Goal: Communication & Community: Ask a question

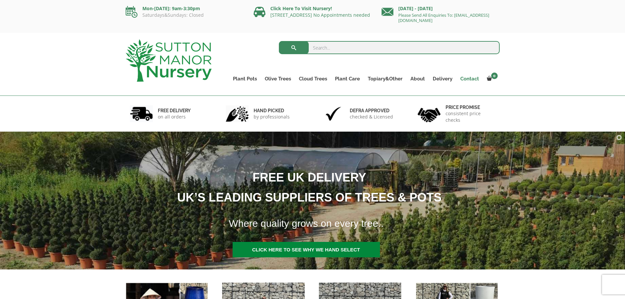
click at [470, 79] on link "Contact" at bounding box center [469, 78] width 27 height 9
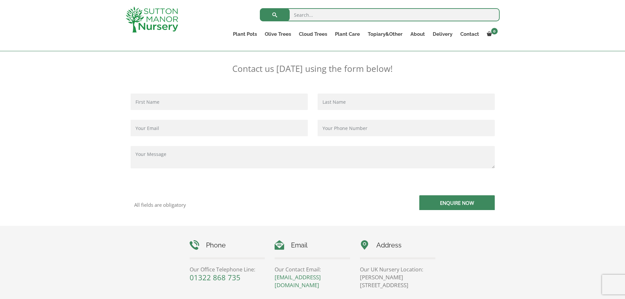
click at [180, 102] on input "Contact form" at bounding box center [219, 101] width 177 height 16
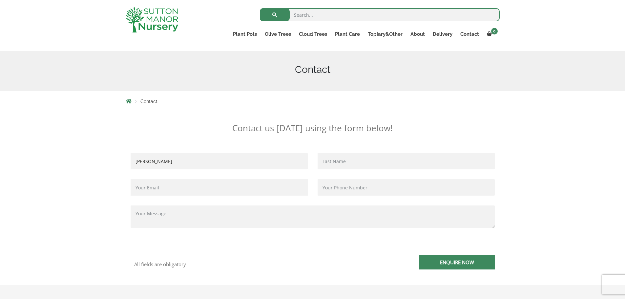
scroll to position [66, 0]
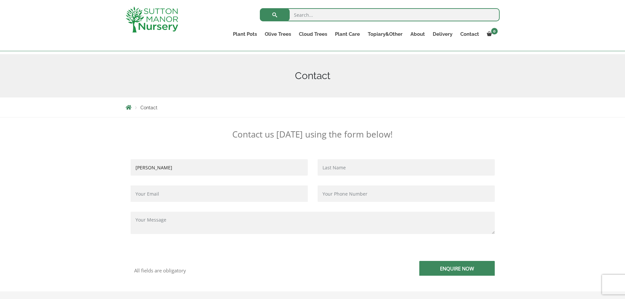
type input "[PERSON_NAME]"
click at [332, 171] on input "Contact form" at bounding box center [406, 167] width 177 height 16
type input "macready"
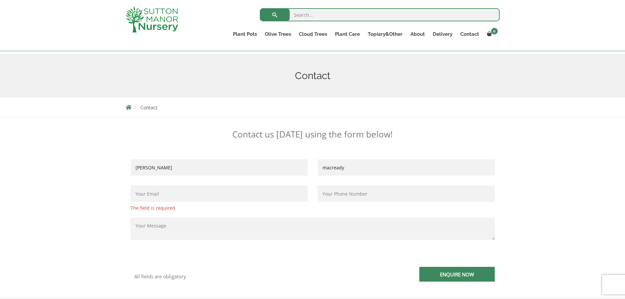
click at [176, 193] on input "Contact form" at bounding box center [219, 193] width 177 height 16
type input "[EMAIL_ADDRESS][DOMAIN_NAME]"
type input "07762752749"
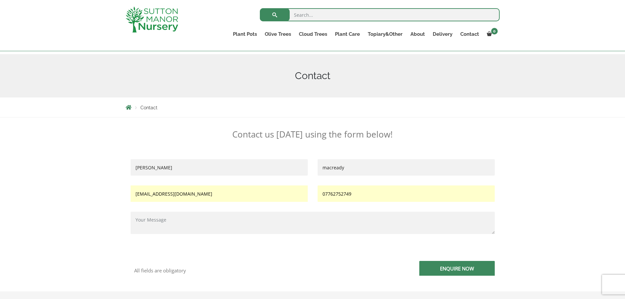
click at [173, 221] on textarea "Contact form" at bounding box center [313, 223] width 364 height 22
paste textarea "The Sicilian Cylinder Pot 40 Colour Grey Stone"
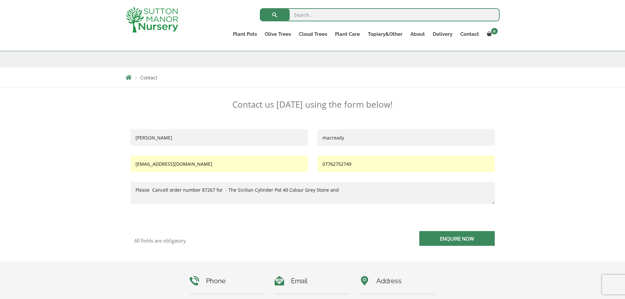
scroll to position [98, 0]
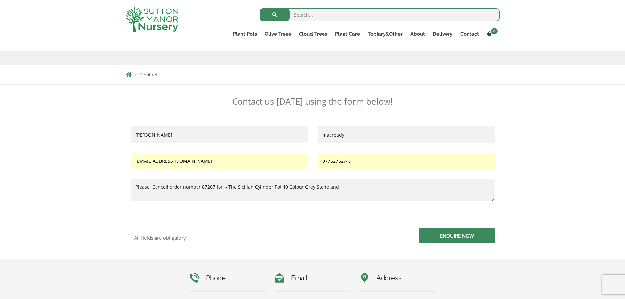
paste textarea "Laurus nobilis - Angustifolia Bay Tree Cone/Pyramid 1.50-1.60M"
click at [225, 187] on textarea "Please Cancell order number 87267 for - The Sicilian Cylinder Pot 40 Colour Gre…" at bounding box center [313, 190] width 364 height 22
click at [226, 187] on textarea "Please Cancell order number 87267 for - The Sicilian Cylinder Pot 40 Colour Gre…" at bounding box center [313, 190] width 364 height 22
click at [225, 188] on textarea "Please Cancell order number 87267 for - 2 of each The Sicilian Cylinder Pot 40 …" at bounding box center [313, 190] width 364 height 22
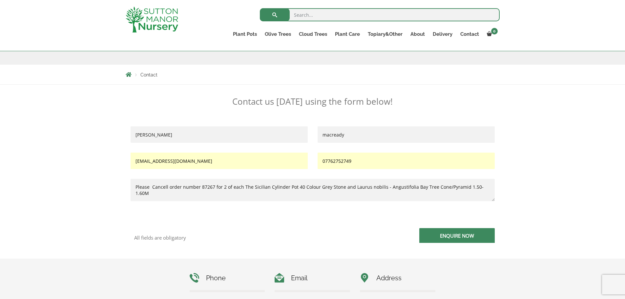
click at [243, 188] on textarea "Please Cancell order number 87267 for 2 of each The Sicilian Cylinder Pot 40 Co…" at bounding box center [313, 190] width 364 height 22
click at [163, 193] on textarea "Please Cancell order number 87267 for 2 of each of - The Sicilian Cylinder Pot …" at bounding box center [313, 190] width 364 height 22
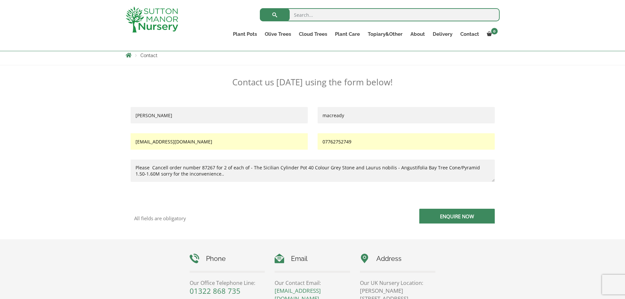
scroll to position [131, 0]
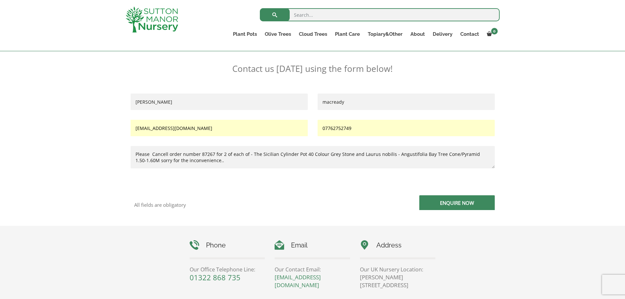
type textarea "Please Cancell order number 87267 for 2 of each of - The Sicilian Cylinder Pot …"
click at [462, 203] on input "Enquire Now" at bounding box center [456, 202] width 75 height 15
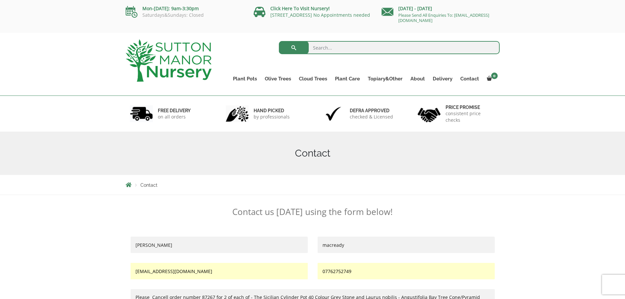
scroll to position [33, 0]
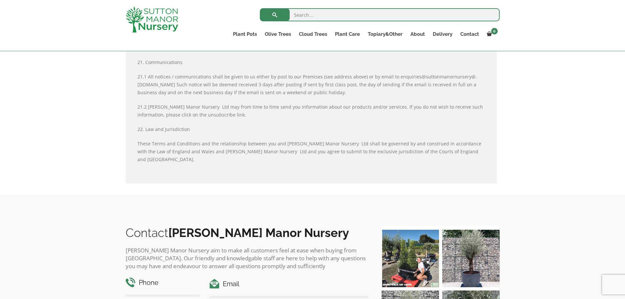
scroll to position [2448, 0]
